Goal: Task Accomplishment & Management: Complete application form

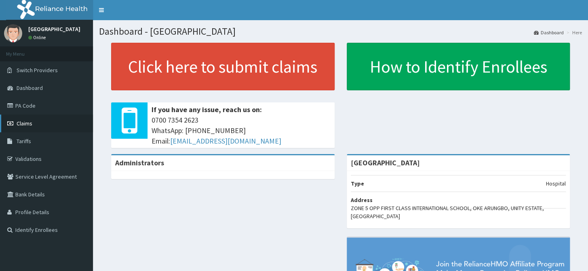
click at [17, 120] on span "Claims" at bounding box center [25, 123] width 16 height 7
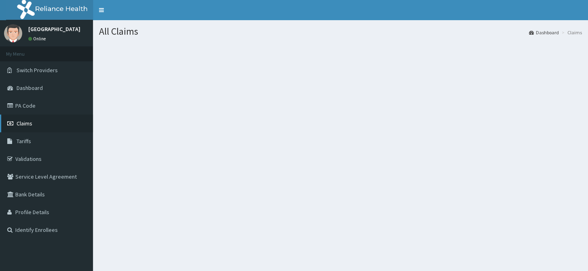
click at [27, 129] on link "Claims" at bounding box center [46, 124] width 93 height 18
click at [51, 118] on link "Claims" at bounding box center [46, 124] width 93 height 18
click at [36, 122] on link "Claims" at bounding box center [46, 124] width 93 height 18
click at [60, 118] on link "Claims" at bounding box center [46, 124] width 93 height 18
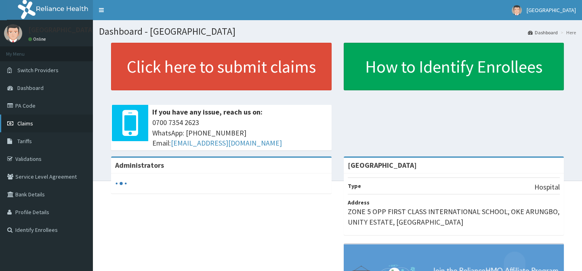
click at [54, 124] on link "Claims" at bounding box center [46, 124] width 93 height 18
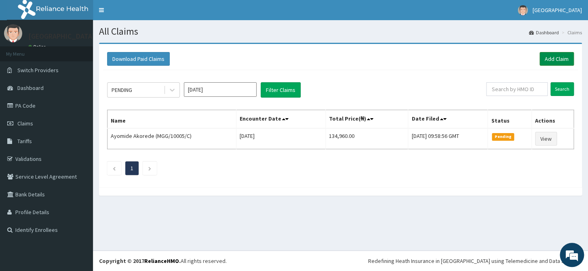
click at [563, 57] on link "Add Claim" at bounding box center [556, 59] width 34 height 14
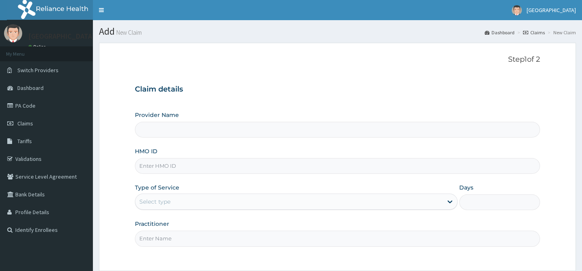
type input "EMMANUEL MEDICAL CENTRE"
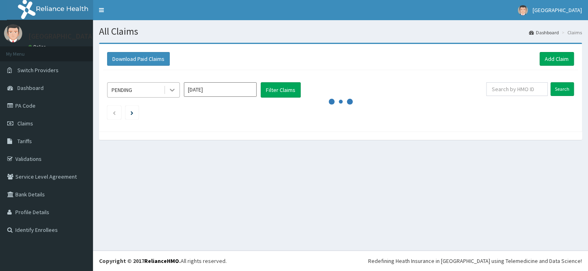
click at [175, 90] on icon at bounding box center [172, 90] width 8 height 8
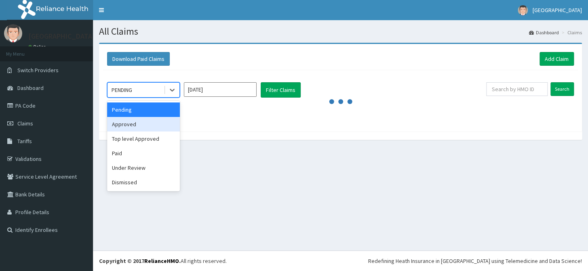
click at [159, 128] on div "Approved" at bounding box center [143, 124] width 73 height 15
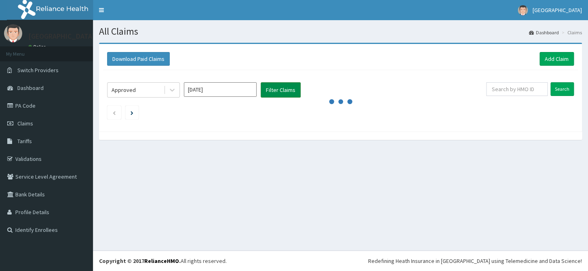
click at [291, 90] on button "Filter Claims" at bounding box center [281, 89] width 40 height 15
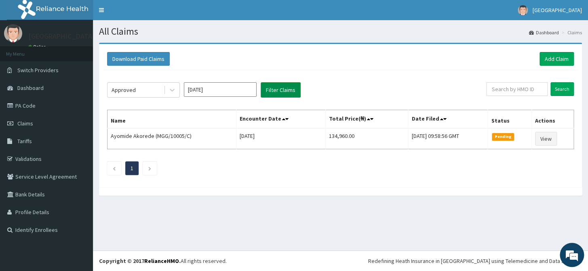
click at [263, 94] on button "Filter Claims" at bounding box center [281, 89] width 40 height 15
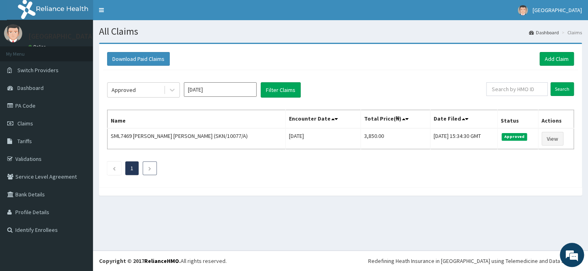
click at [148, 168] on icon "Next page" at bounding box center [150, 168] width 4 height 5
click at [325, 118] on th "Encounter Date" at bounding box center [322, 119] width 75 height 19
click at [331, 118] on icon at bounding box center [332, 119] width 3 height 6
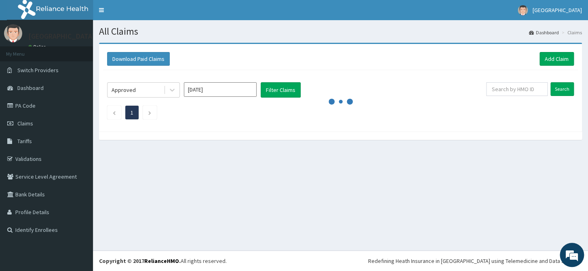
click at [333, 118] on ul "1" at bounding box center [340, 113] width 467 height 14
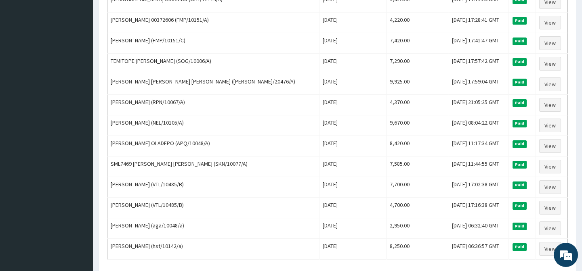
scroll to position [471, 0]
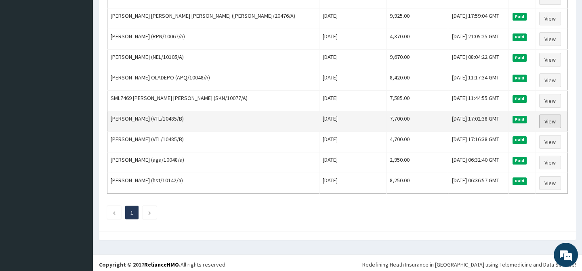
click at [547, 117] on link "View" at bounding box center [550, 122] width 22 height 14
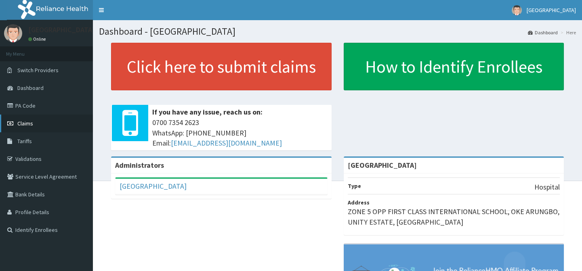
click at [40, 117] on link "Claims" at bounding box center [46, 124] width 93 height 18
click at [38, 127] on link "Claims" at bounding box center [46, 124] width 93 height 18
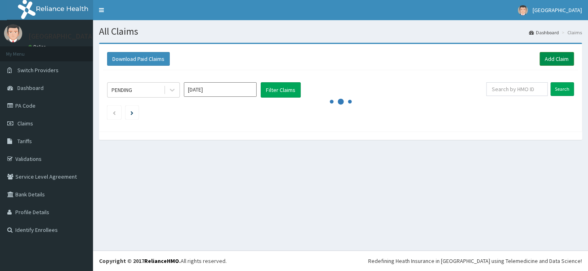
click at [563, 58] on link "Add Claim" at bounding box center [556, 59] width 34 height 14
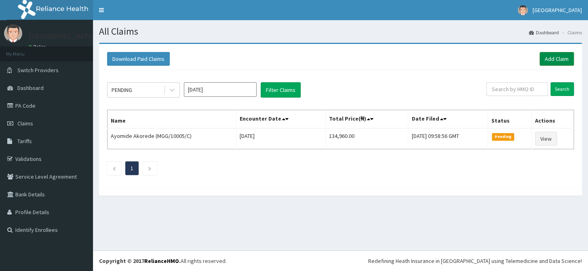
click at [564, 62] on link "Add Claim" at bounding box center [556, 59] width 34 height 14
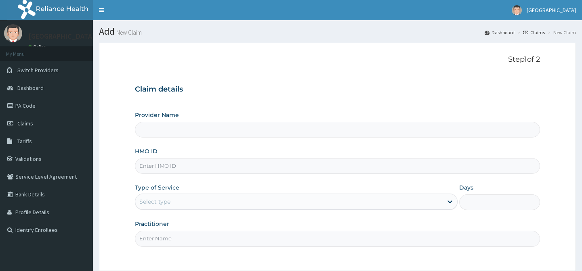
type input "EMMANUEL MEDICAL CENTRE"
click at [456, 199] on div at bounding box center [450, 202] width 15 height 15
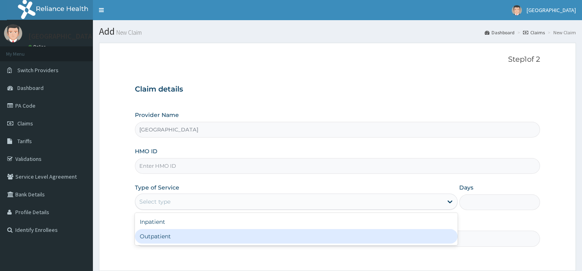
click at [360, 240] on div "Outpatient" at bounding box center [296, 236] width 323 height 15
type input "1"
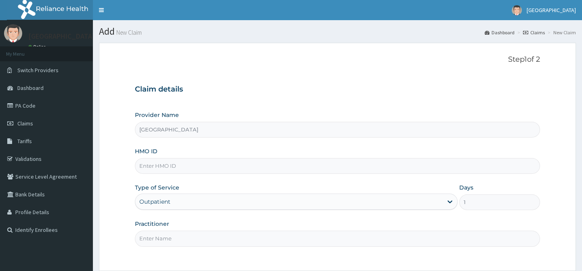
click at [365, 169] on input "HMO ID" at bounding box center [337, 166] width 405 height 16
click at [151, 167] on input "nmp/10355/b" at bounding box center [337, 166] width 405 height 16
type input "NPM/10355/b"
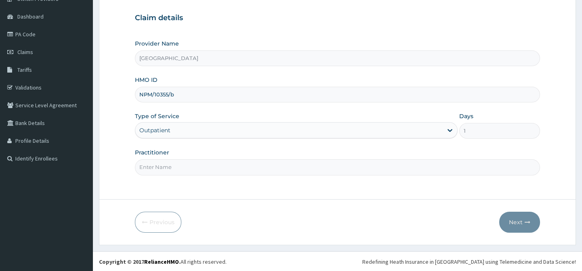
scroll to position [72, 0]
click at [438, 164] on input "Practitioner" at bounding box center [337, 167] width 405 height 16
type input "DR AFOLABI B A"
click at [523, 218] on button "Next" at bounding box center [519, 221] width 41 height 21
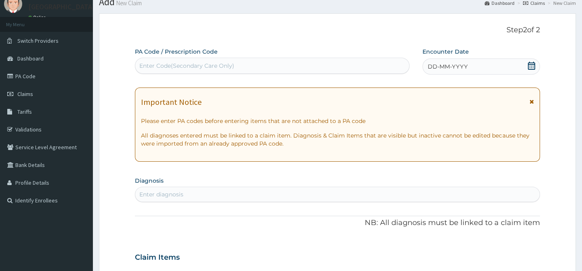
scroll to position [0, 0]
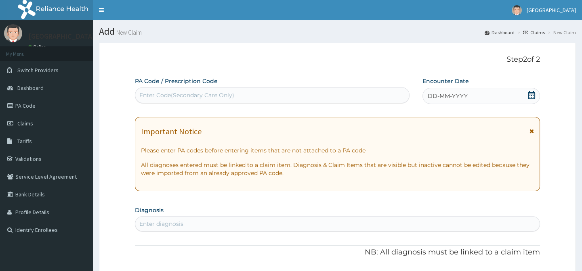
drag, startPoint x: 530, startPoint y: 93, endPoint x: 509, endPoint y: 107, distance: 25.8
click at [530, 93] on icon at bounding box center [532, 95] width 8 height 8
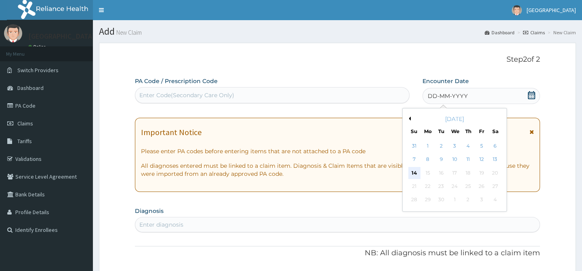
click at [416, 171] on div "14" at bounding box center [414, 173] width 12 height 12
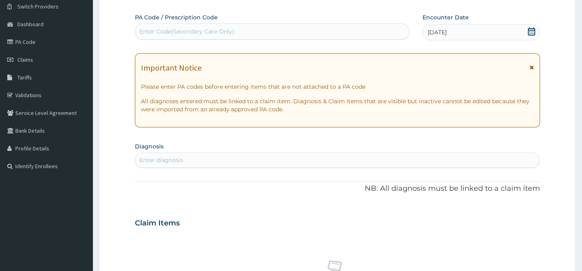
scroll to position [73, 0]
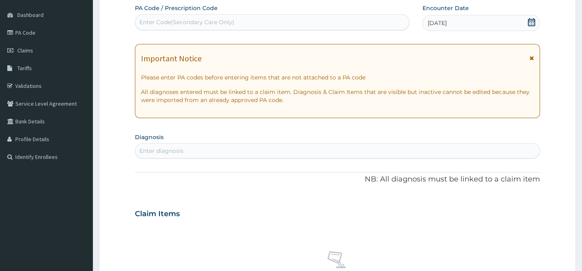
click at [521, 149] on div "Enter diagnosis" at bounding box center [337, 151] width 404 height 13
type input "PEPTIC"
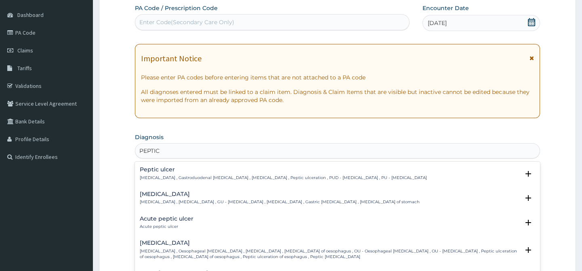
click at [248, 173] on div "Peptic ulcer Peptic ulcer , Gastroduodenal ulcer , Peptic ulcer disease , Pepti…" at bounding box center [283, 174] width 287 height 14
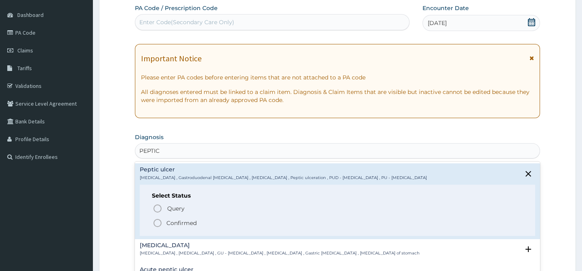
click at [184, 221] on p "Confirmed" at bounding box center [181, 223] width 30 height 8
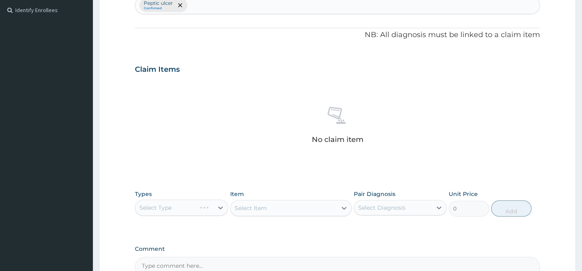
scroll to position [257, 0]
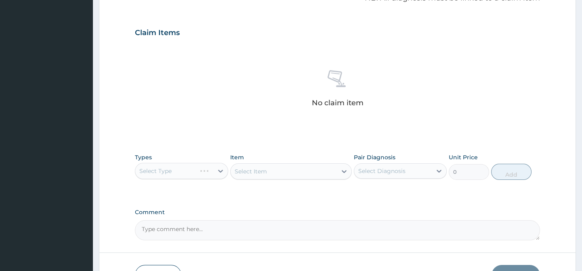
click at [224, 170] on div "Select Type" at bounding box center [181, 171] width 93 height 16
click at [220, 171] on div "Select Type" at bounding box center [181, 171] width 93 height 16
click at [223, 173] on icon at bounding box center [221, 171] width 8 height 8
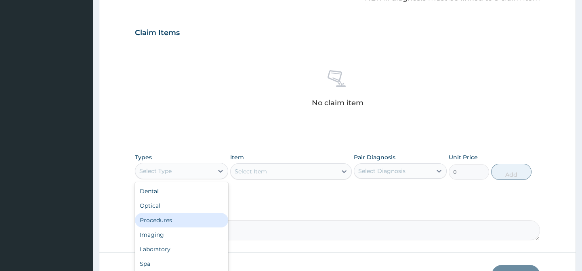
click at [191, 222] on div "Procedures" at bounding box center [181, 220] width 93 height 15
click at [200, 175] on div "Procedures" at bounding box center [174, 171] width 78 height 13
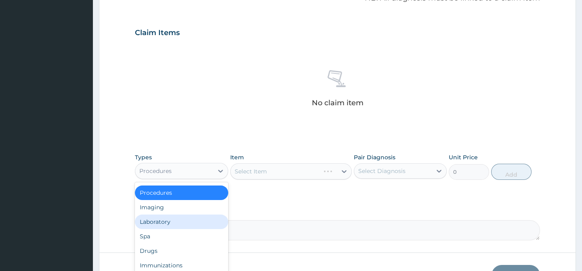
scroll to position [0, 0]
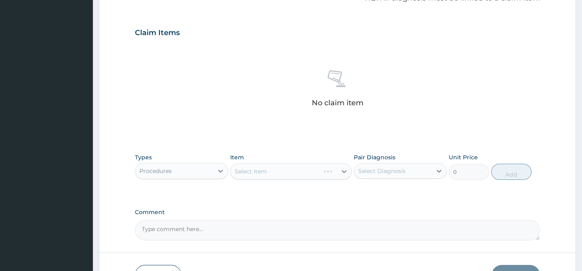
drag, startPoint x: 305, startPoint y: 200, endPoint x: 327, endPoint y: 190, distance: 23.8
click at [305, 200] on div "PA Code / Prescription Code Enter Code(Secondary Care Only) Encounter Date 14-0…" at bounding box center [337, 30] width 405 height 421
click at [439, 170] on icon at bounding box center [439, 171] width 8 height 8
click at [423, 192] on div "Peptic ulcer" at bounding box center [400, 192] width 93 height 17
checkbox input "true"
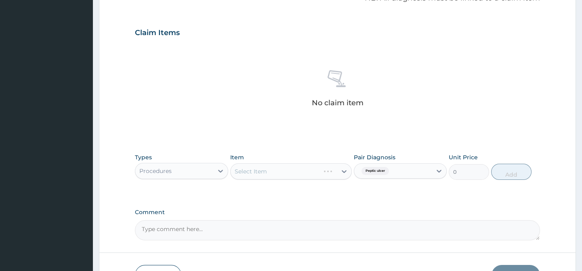
click at [343, 170] on div "Select Item" at bounding box center [291, 172] width 122 height 16
click at [343, 171] on icon at bounding box center [344, 171] width 5 height 3
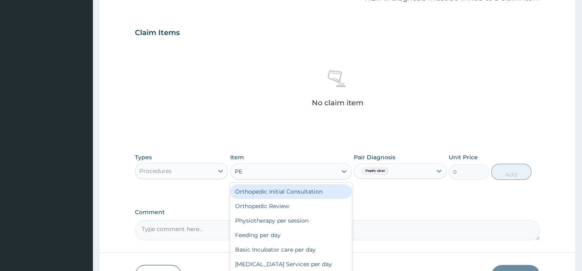
type input "P"
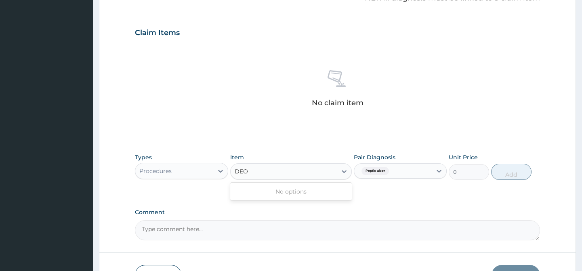
type input "DEO"
click at [341, 172] on icon at bounding box center [344, 172] width 8 height 8
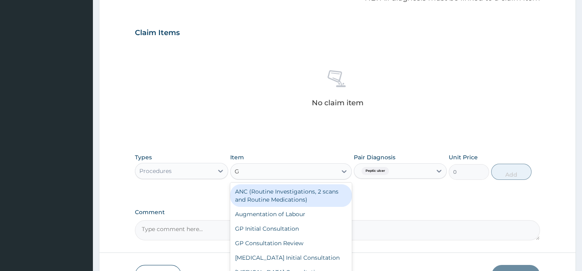
type input "GP"
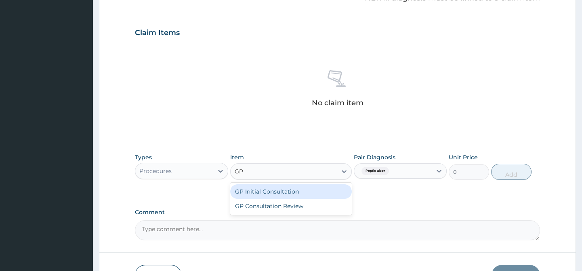
click at [324, 191] on div "GP Initial Consultation" at bounding box center [291, 192] width 122 height 15
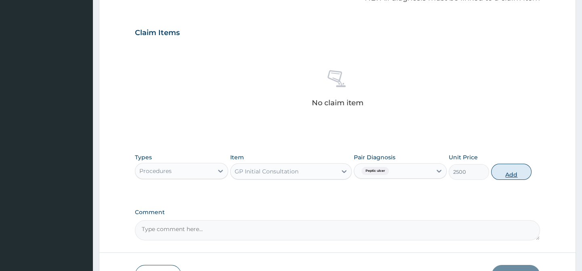
click at [508, 172] on button "Add" at bounding box center [511, 172] width 40 height 16
type input "0"
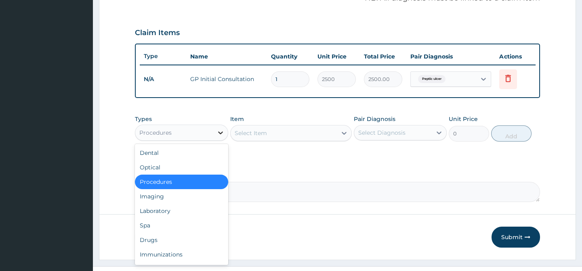
click at [214, 140] on div at bounding box center [220, 133] width 15 height 15
drag, startPoint x: 175, startPoint y: 243, endPoint x: 293, endPoint y: 171, distance: 138.3
click at [175, 243] on div "Drugs" at bounding box center [181, 240] width 93 height 15
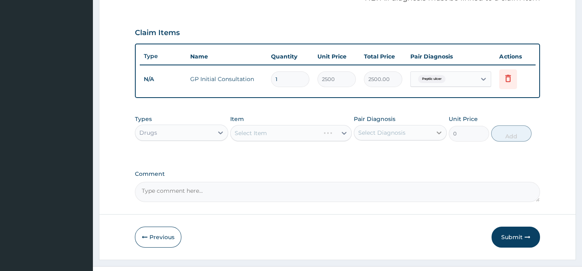
click at [438, 134] on icon at bounding box center [439, 133] width 8 height 8
drag, startPoint x: 408, startPoint y: 165, endPoint x: 406, endPoint y: 158, distance: 7.2
click at [408, 162] on div "Peptic ulcer" at bounding box center [400, 153] width 93 height 17
checkbox input "true"
click at [332, 135] on div "Select Item" at bounding box center [291, 133] width 122 height 16
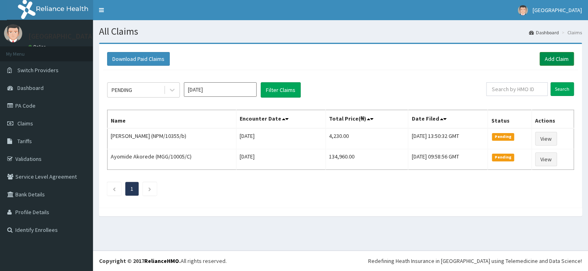
click at [554, 57] on link "Add Claim" at bounding box center [556, 59] width 34 height 14
click at [558, 57] on link "Add Claim" at bounding box center [556, 59] width 34 height 14
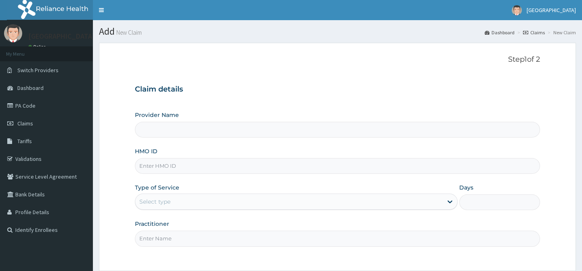
type input "[GEOGRAPHIC_DATA]"
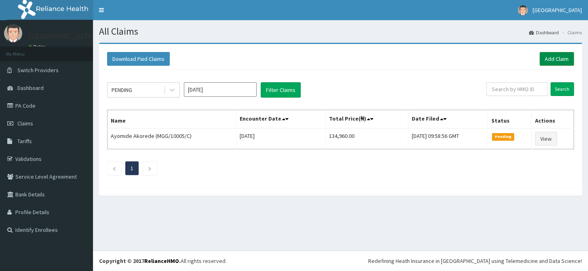
click at [552, 59] on link "Add Claim" at bounding box center [556, 59] width 34 height 14
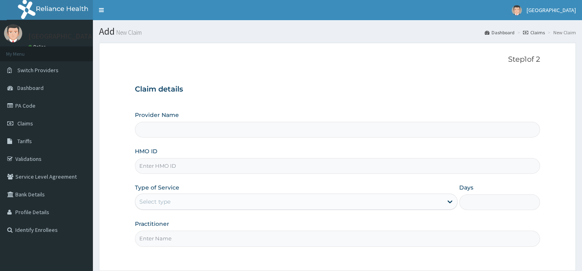
type input "[GEOGRAPHIC_DATA]"
click at [450, 196] on div at bounding box center [450, 202] width 15 height 15
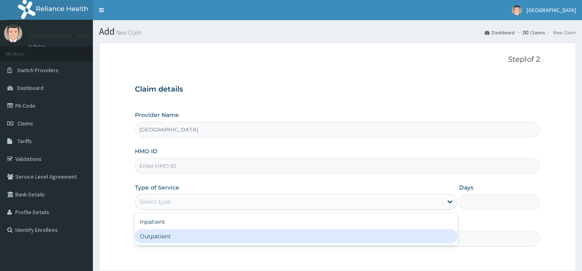
click at [407, 239] on div "Outpatient" at bounding box center [296, 236] width 323 height 15
type input "1"
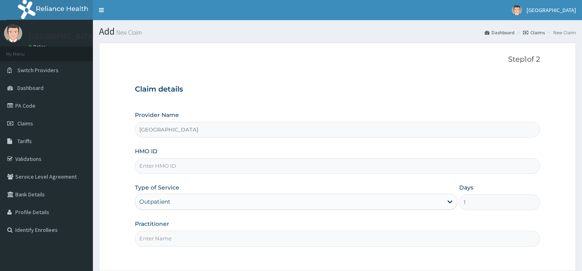
click at [399, 167] on input "HMO ID" at bounding box center [337, 166] width 405 height 16
type input "NPM/10048/D"
click at [307, 180] on div "Provider Name EMMANUEL MEDICAL CENTRE HMO ID NPM/10048/D Type of Service Outpat…" at bounding box center [337, 179] width 405 height 136
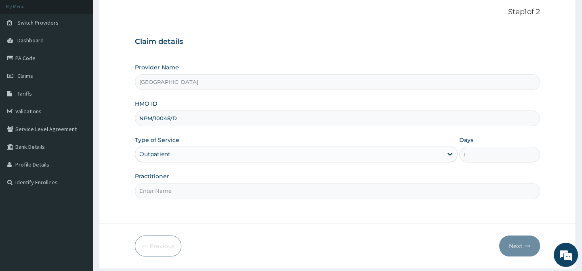
scroll to position [72, 0]
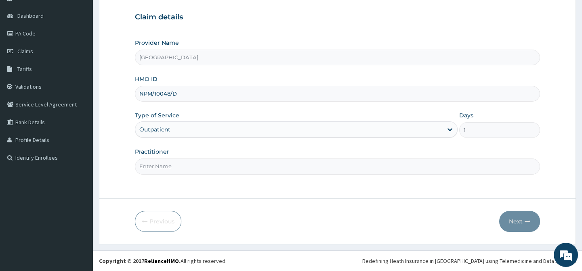
click at [380, 170] on input "Practitioner" at bounding box center [337, 167] width 405 height 16
type input "DR AFOLABI B A"
click at [518, 223] on button "Next" at bounding box center [519, 221] width 41 height 21
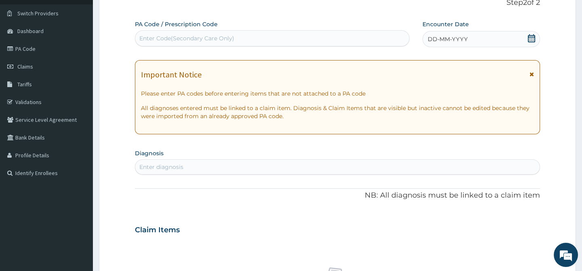
scroll to position [0, 0]
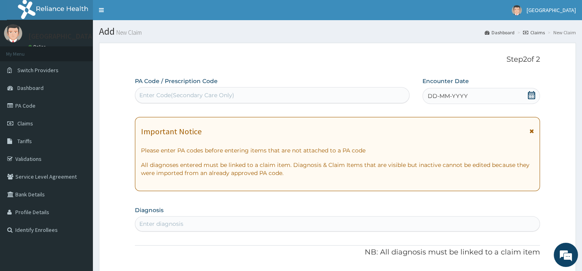
click at [529, 93] on icon at bounding box center [532, 95] width 8 height 8
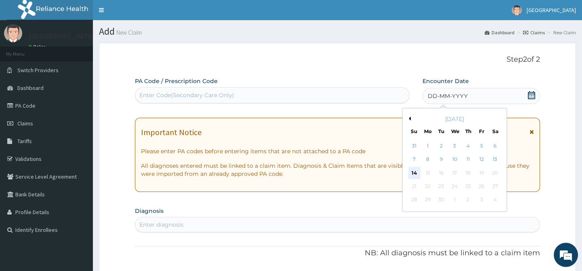
click at [409, 170] on div "14" at bounding box center [414, 173] width 12 height 12
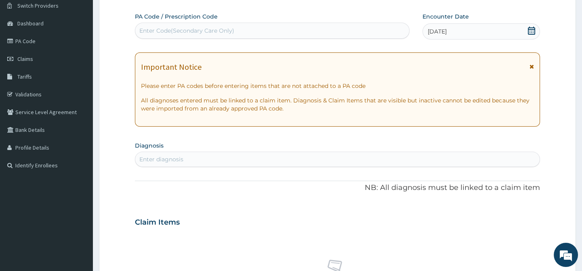
scroll to position [73, 0]
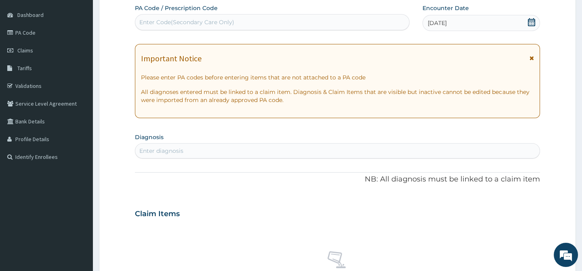
click at [456, 152] on div "Enter diagnosis" at bounding box center [337, 151] width 404 height 13
type input "TOOTH"
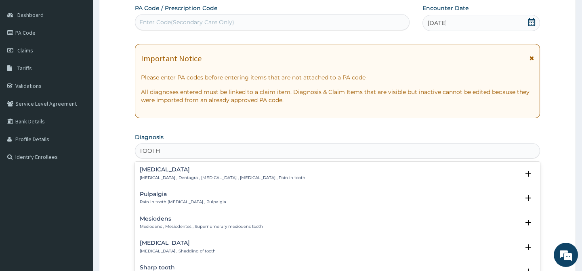
click at [412, 178] on div "Toothache Toothache , Dentagra , Dentalgia , Odontalgia , Pain in tooth" at bounding box center [337, 174] width 395 height 14
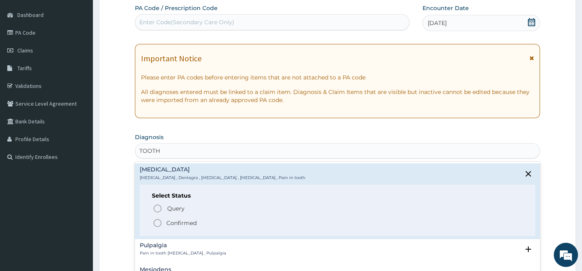
click at [185, 222] on p "Confirmed" at bounding box center [181, 223] width 30 height 8
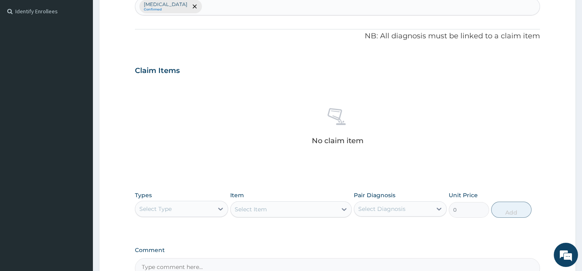
scroll to position [220, 0]
click at [221, 211] on icon at bounding box center [221, 208] width 8 height 8
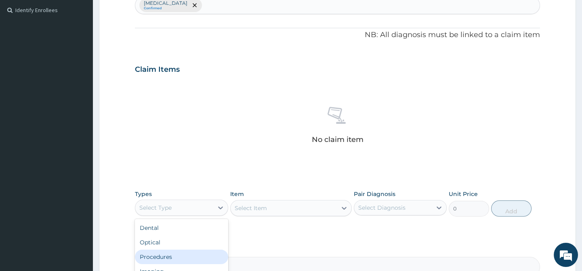
click at [195, 254] on div "Procedures" at bounding box center [181, 257] width 93 height 15
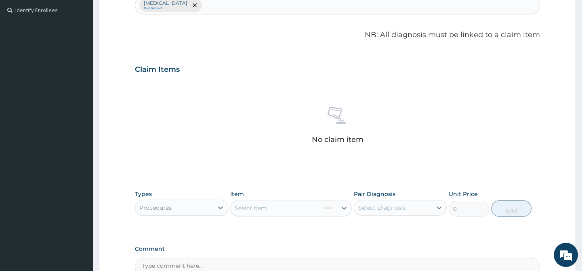
click at [431, 205] on div "Select Diagnosis" at bounding box center [393, 208] width 78 height 13
click at [425, 229] on div "Toothache" at bounding box center [400, 229] width 93 height 17
checkbox input "true"
click at [339, 224] on div "Types Procedures Item Select Item Pair Diagnosis option Toothache, selected. op…" at bounding box center [337, 209] width 405 height 47
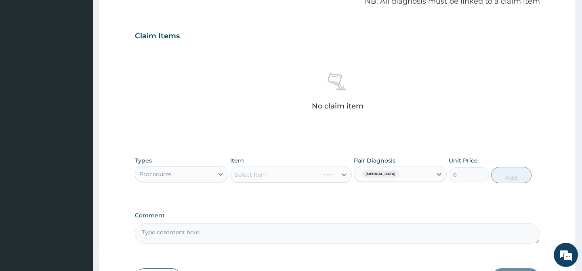
scroll to position [257, 0]
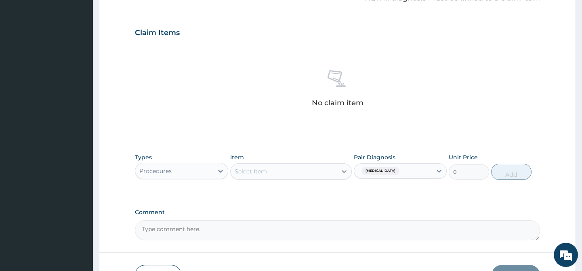
click at [338, 172] on div at bounding box center [344, 171] width 15 height 15
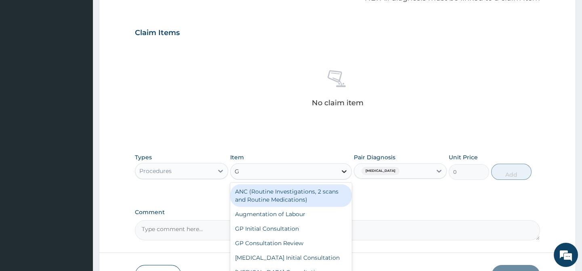
type input "GP"
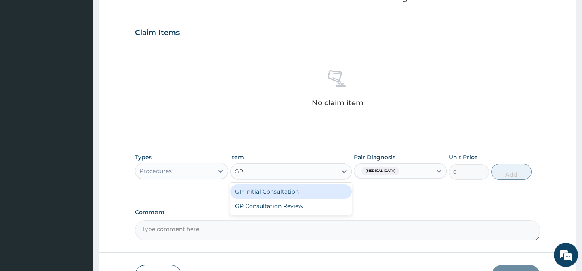
click at [288, 195] on div "GP Initial Consultation" at bounding box center [291, 192] width 122 height 15
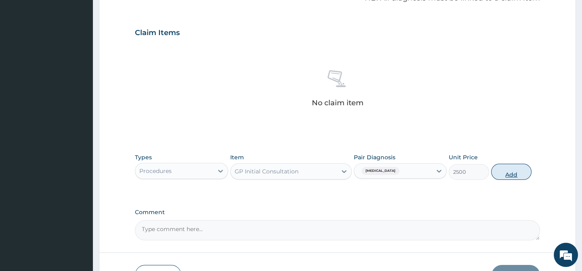
click at [514, 173] on button "Add" at bounding box center [511, 172] width 40 height 16
type input "0"
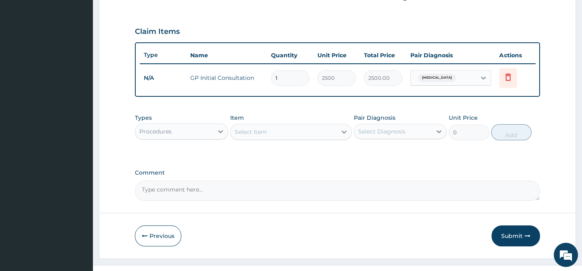
scroll to position [278, 0]
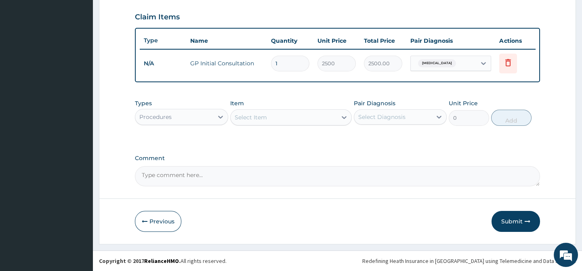
click at [521, 219] on button "Submit" at bounding box center [516, 221] width 48 height 21
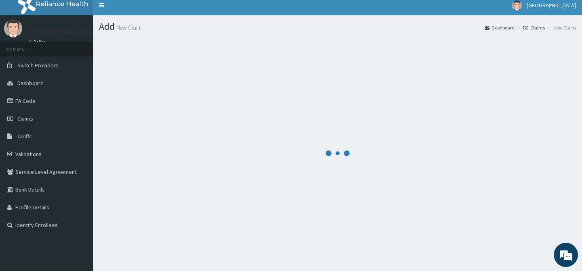
scroll to position [0, 0]
